Goal: Task Accomplishment & Management: Use online tool/utility

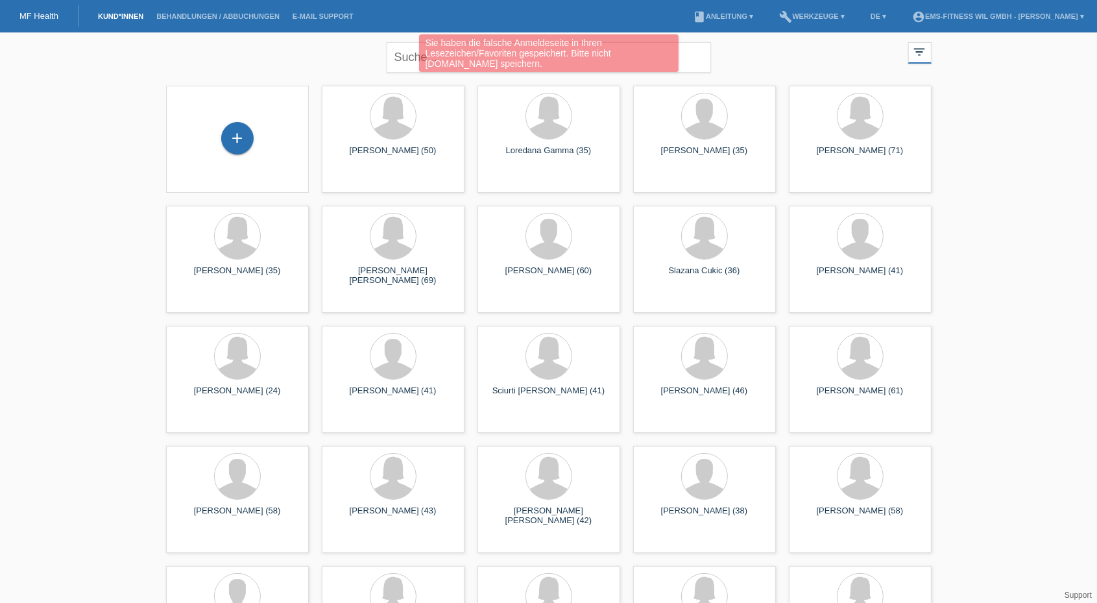
click at [434, 47] on div "Sie haben die falsche Anmeldeseite in Ihren Lesezeichen/Favoriten gespeichert. …" at bounding box center [549, 53] width 260 height 38
click at [402, 55] on div "Sie haben die falsche Anmeldeseite in Ihren Lesezeichen/Favoriten gespeichert. …" at bounding box center [548, 54] width 659 height 41
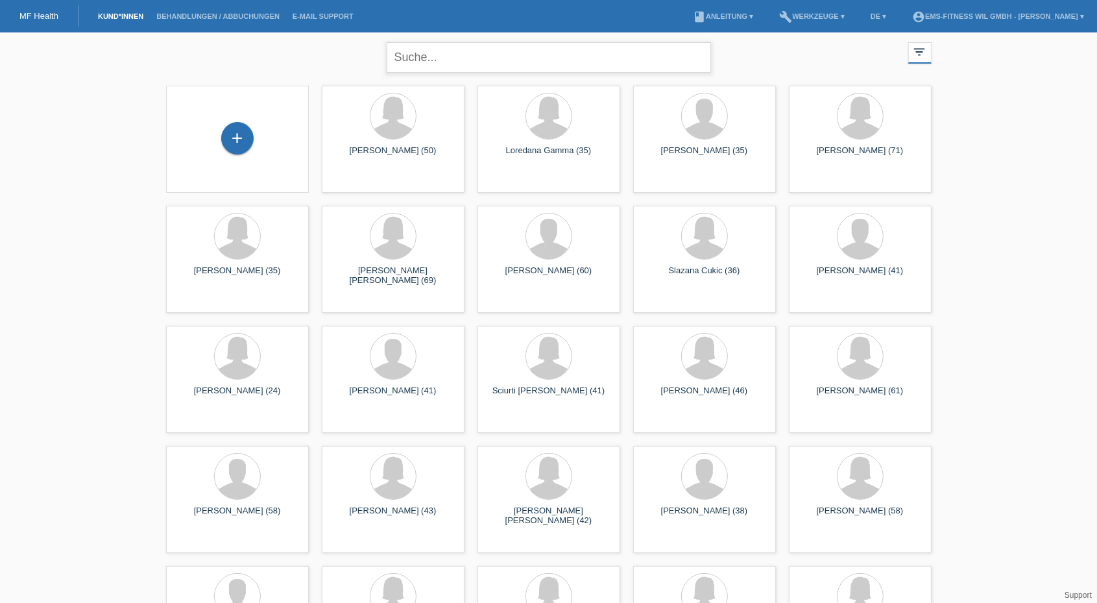
click at [422, 66] on input "text" at bounding box center [549, 57] width 324 height 30
type input "[PERSON_NAME]"
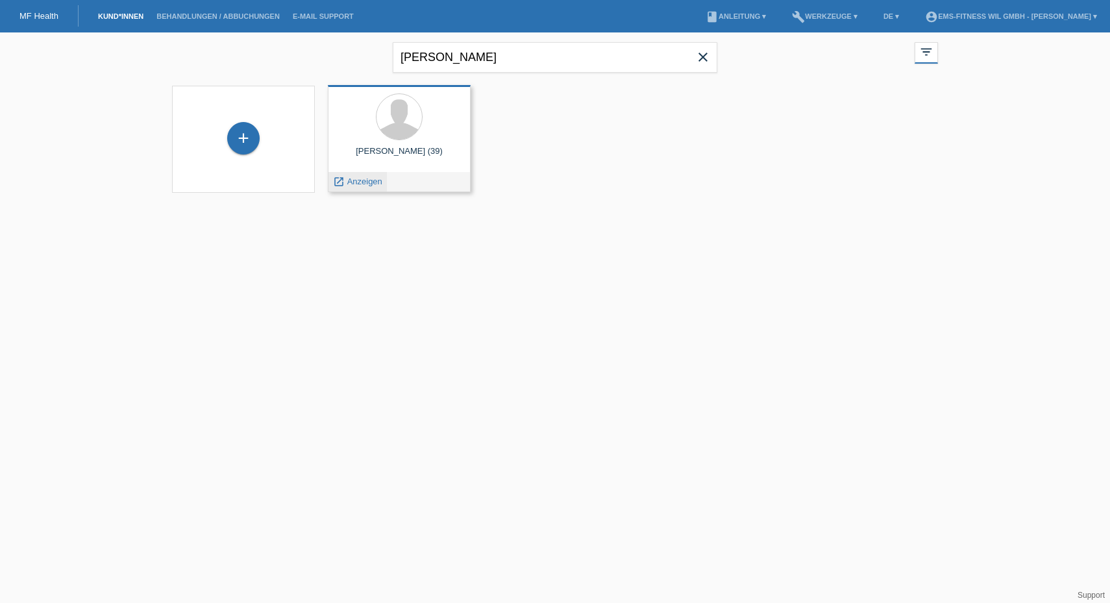
click at [360, 182] on span "Anzeigen" at bounding box center [364, 181] width 35 height 10
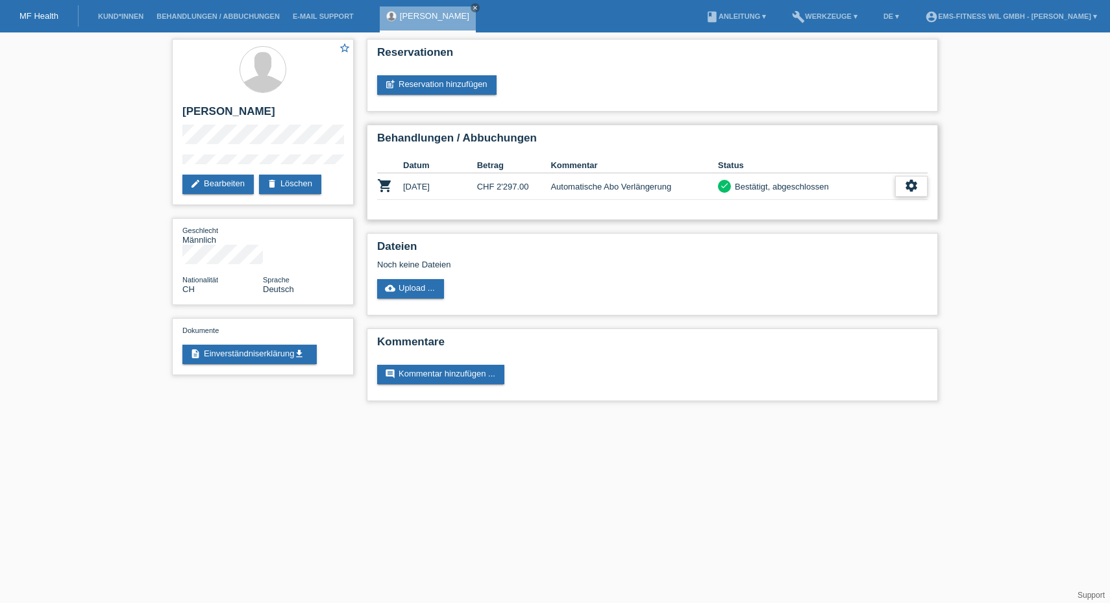
click at [909, 182] on icon "settings" at bounding box center [911, 185] width 14 height 14
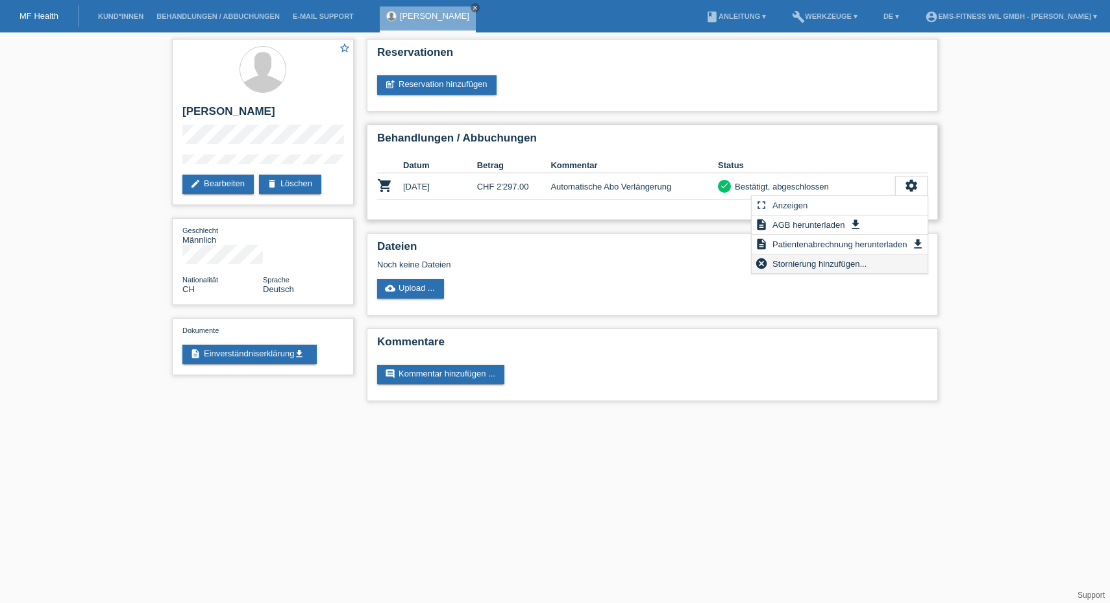
click at [799, 265] on span "Stornierung hinzufügen..." at bounding box center [819, 264] width 98 height 16
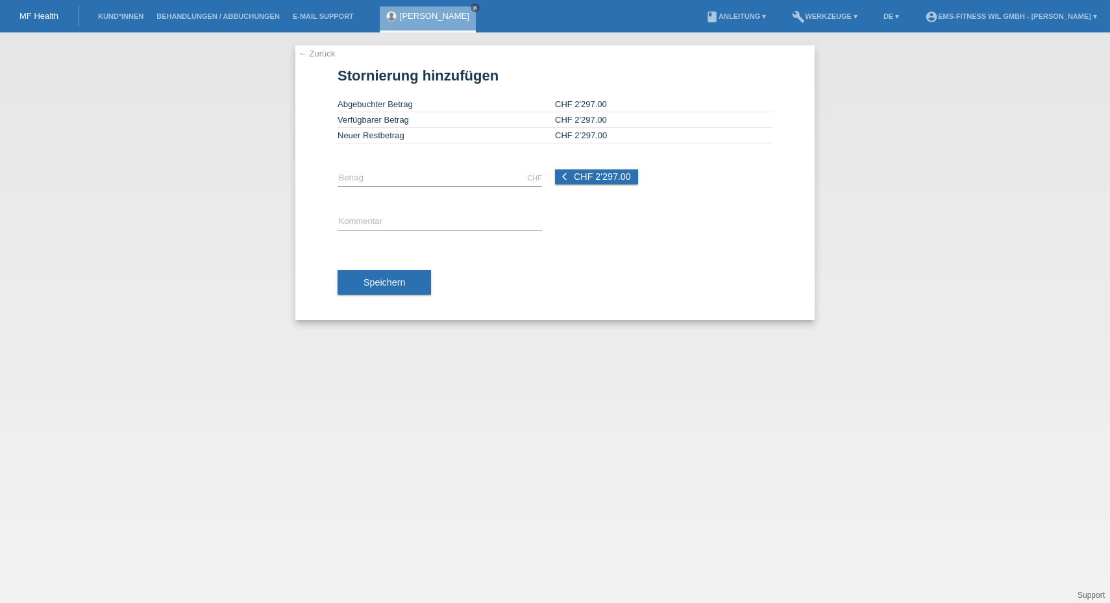
click at [581, 187] on div "CHF error Betrag arrow_back_ios CHF 2'297.00" at bounding box center [554, 178] width 435 height 44
click at [581, 185] on div "CHF error Betrag arrow_back_ios CHF 2'297.00" at bounding box center [554, 178] width 435 height 44
click at [576, 174] on span "CHF 2'297.00" at bounding box center [602, 176] width 57 height 10
type input "2297.00"
click at [356, 228] on input "text" at bounding box center [439, 222] width 204 height 16
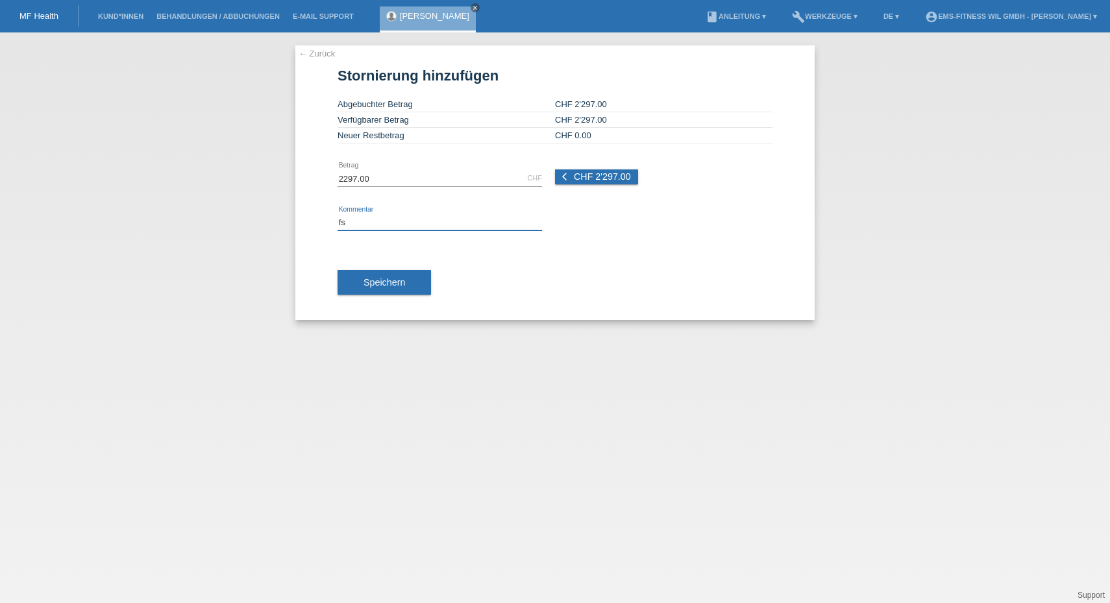
type input "f"
click at [345, 218] on input "Falsch erfasst" at bounding box center [439, 222] width 204 height 16
type input "falsch erfasst"
click at [376, 280] on span "Speichern" at bounding box center [384, 282] width 42 height 10
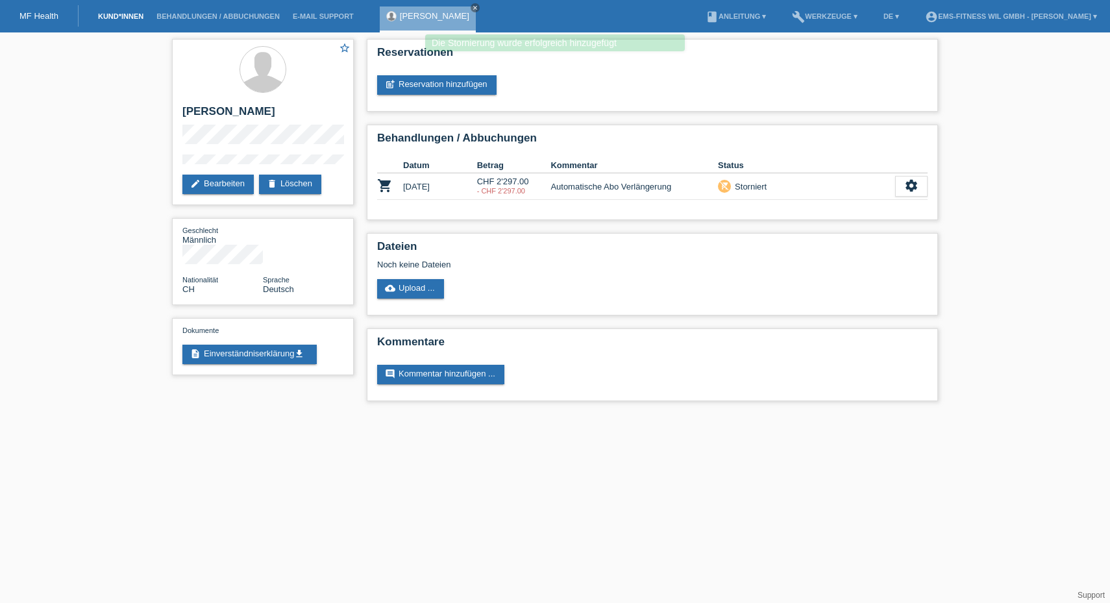
click at [133, 20] on link "Kund*innen" at bounding box center [120, 16] width 58 height 8
